Goal: Navigation & Orientation: Find specific page/section

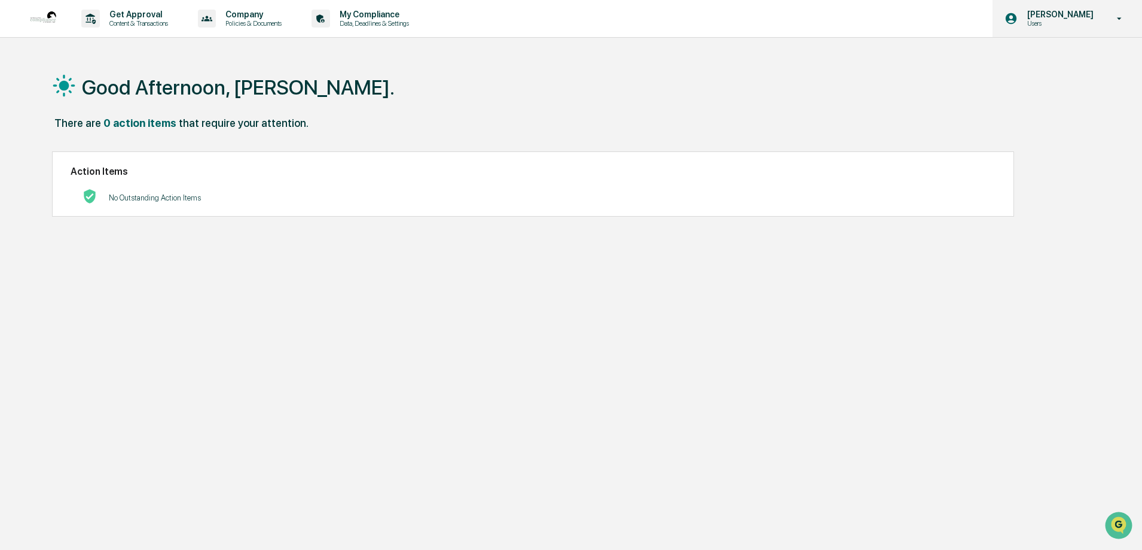
click at [1063, 21] on p "Users" at bounding box center [1059, 23] width 82 height 8
click at [1123, 20] on div at bounding box center [571, 275] width 1142 height 550
click at [1120, 19] on icon at bounding box center [1120, 18] width 5 height 2
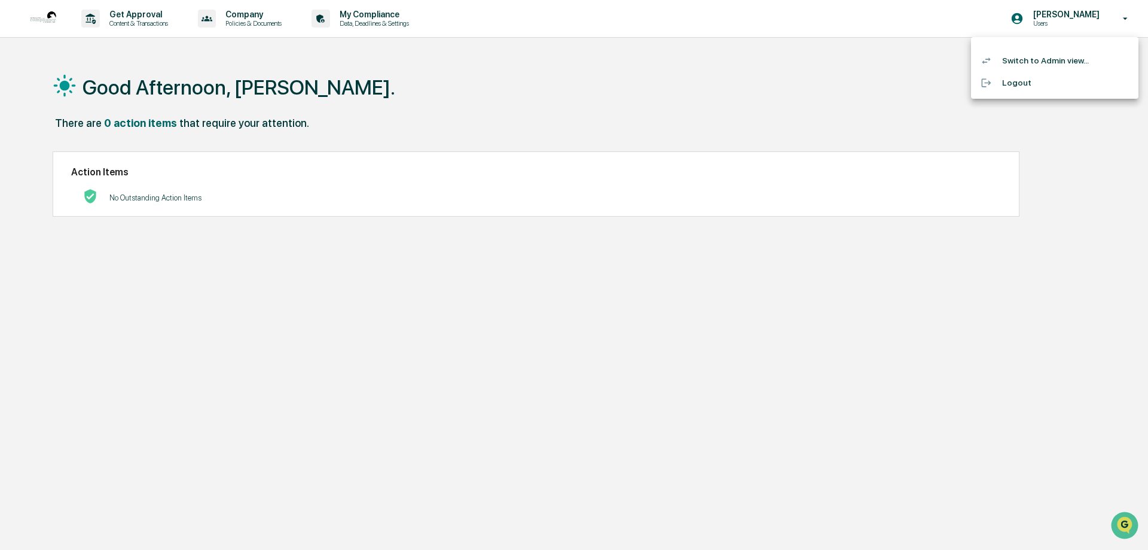
click at [1067, 20] on div at bounding box center [574, 275] width 1148 height 550
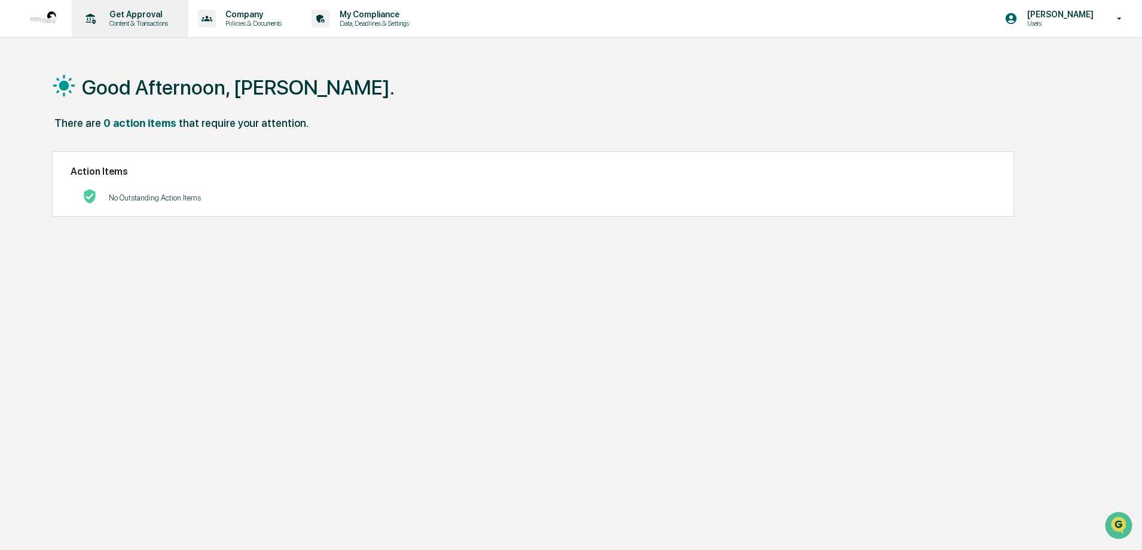
click at [131, 17] on p "Get Approval" at bounding box center [137, 15] width 74 height 10
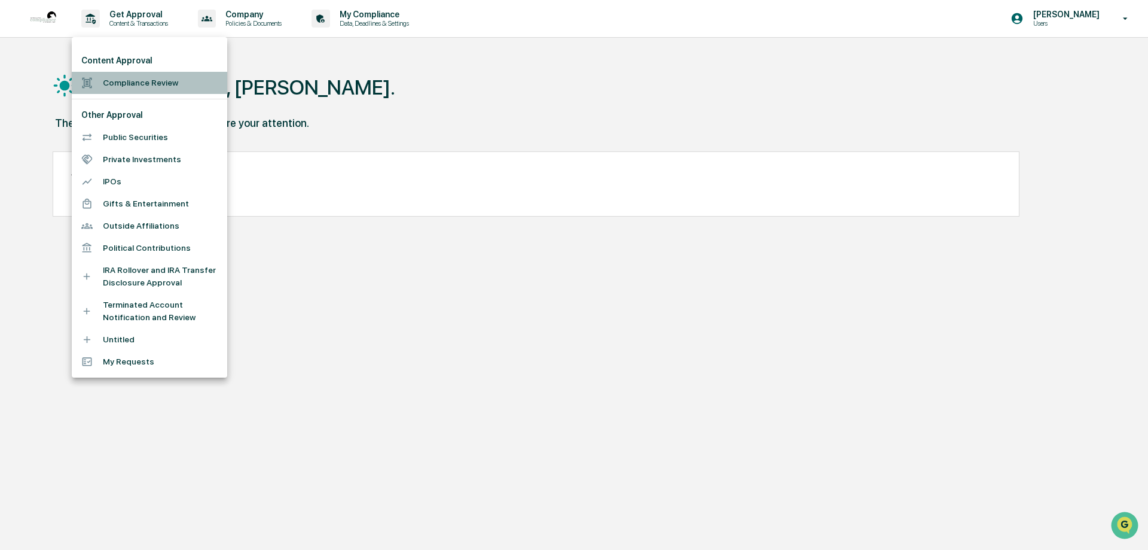
click at [136, 84] on li "Compliance Review" at bounding box center [150, 83] width 156 height 22
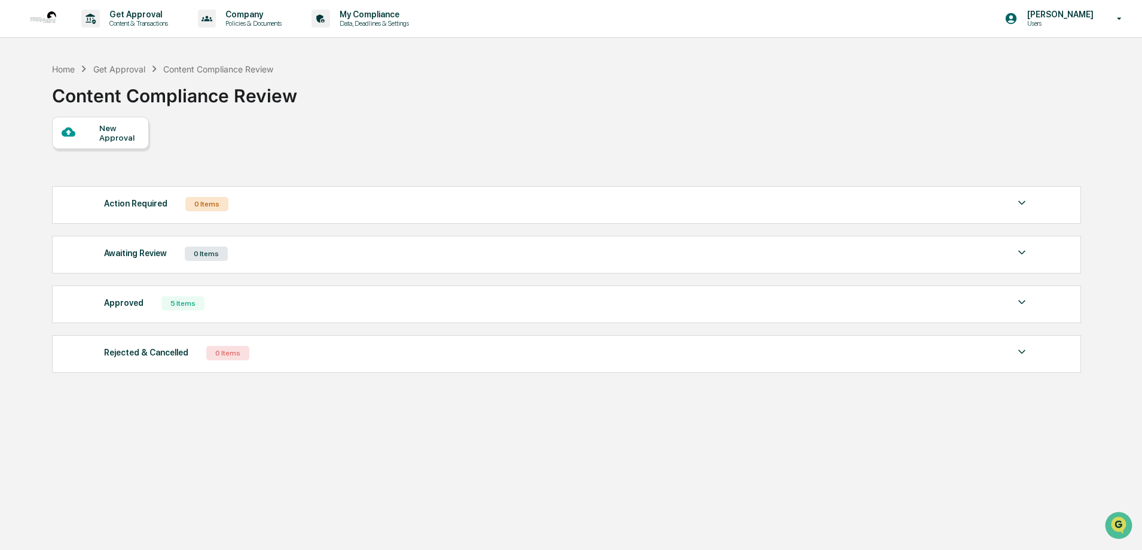
click at [111, 140] on div "New Approval" at bounding box center [119, 132] width 40 height 19
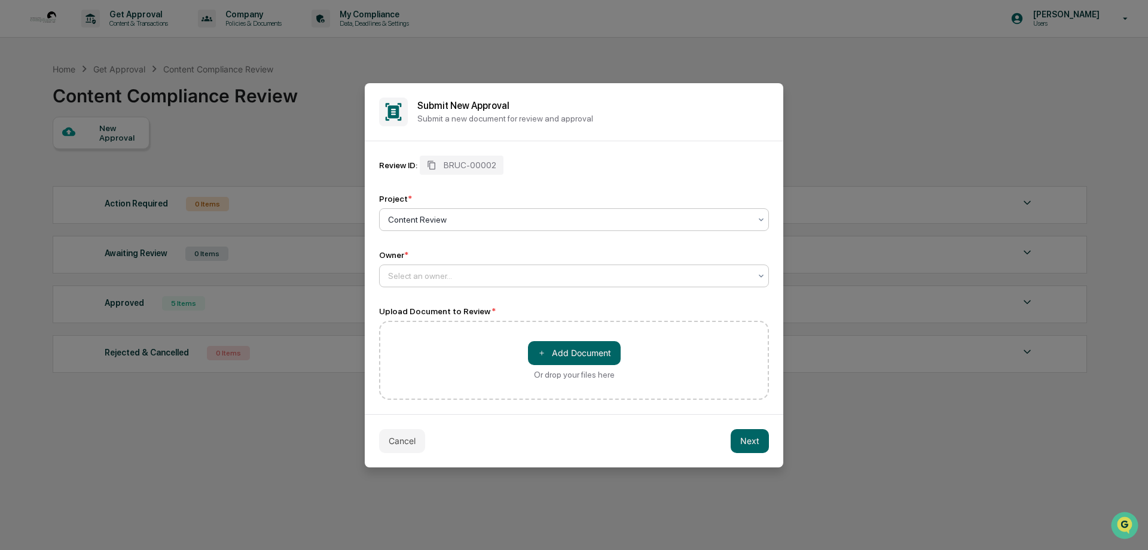
click at [760, 275] on icon at bounding box center [761, 275] width 5 height 3
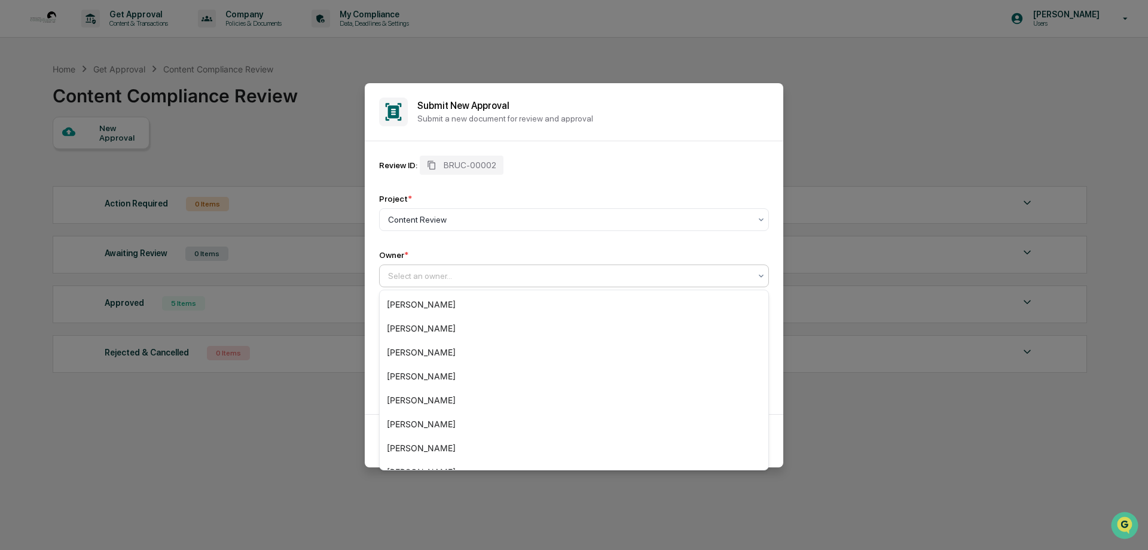
click at [580, 169] on div "Review ID: BRUC-00002" at bounding box center [574, 165] width 390 height 19
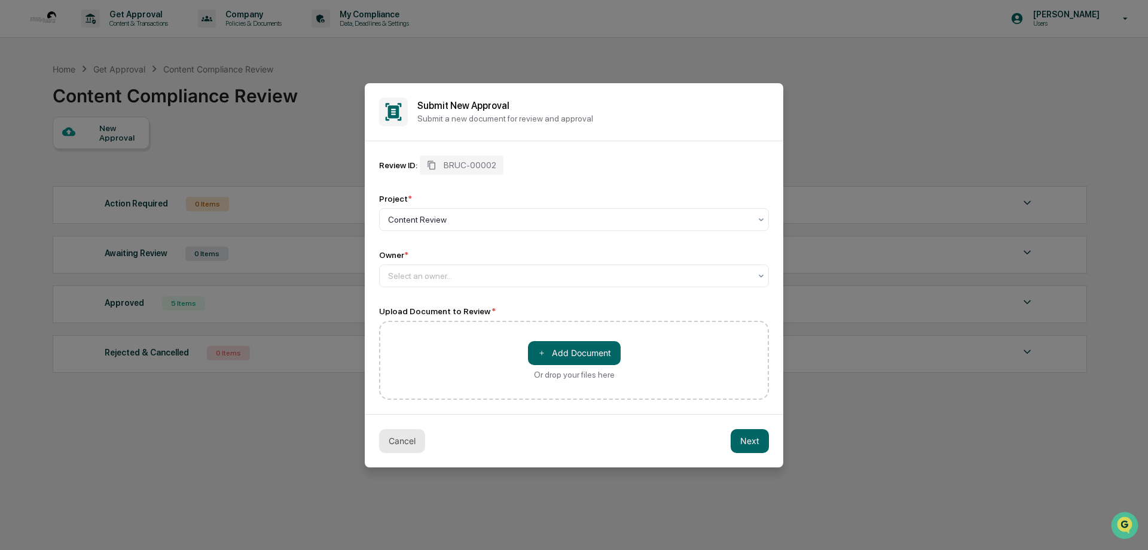
click at [392, 437] on button "Cancel" at bounding box center [402, 441] width 46 height 24
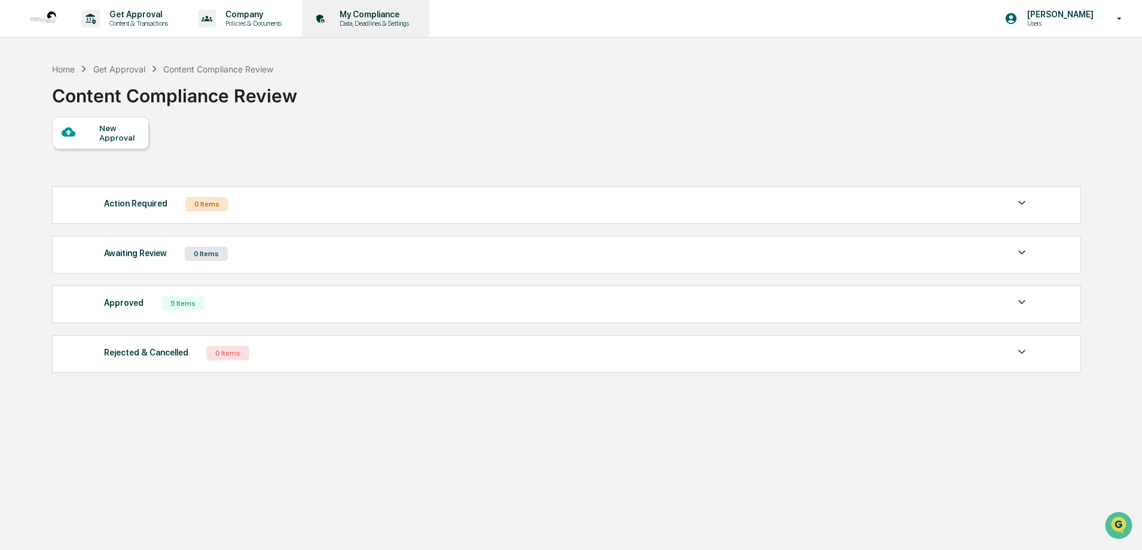
click at [376, 16] on p "My Compliance" at bounding box center [372, 15] width 85 height 10
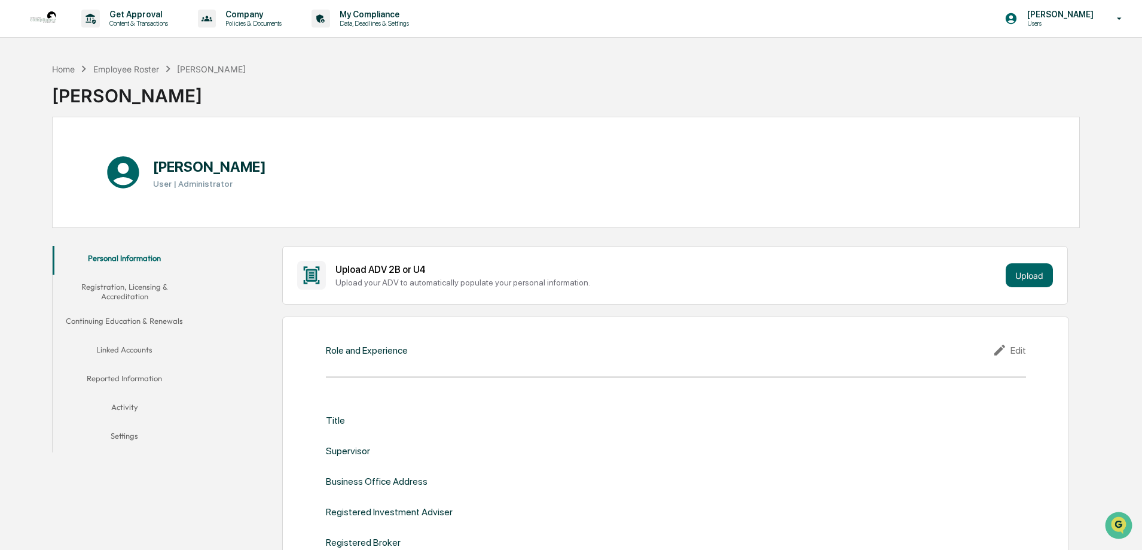
click at [123, 322] on button "Continuing Education & Renewals" at bounding box center [125, 323] width 144 height 29
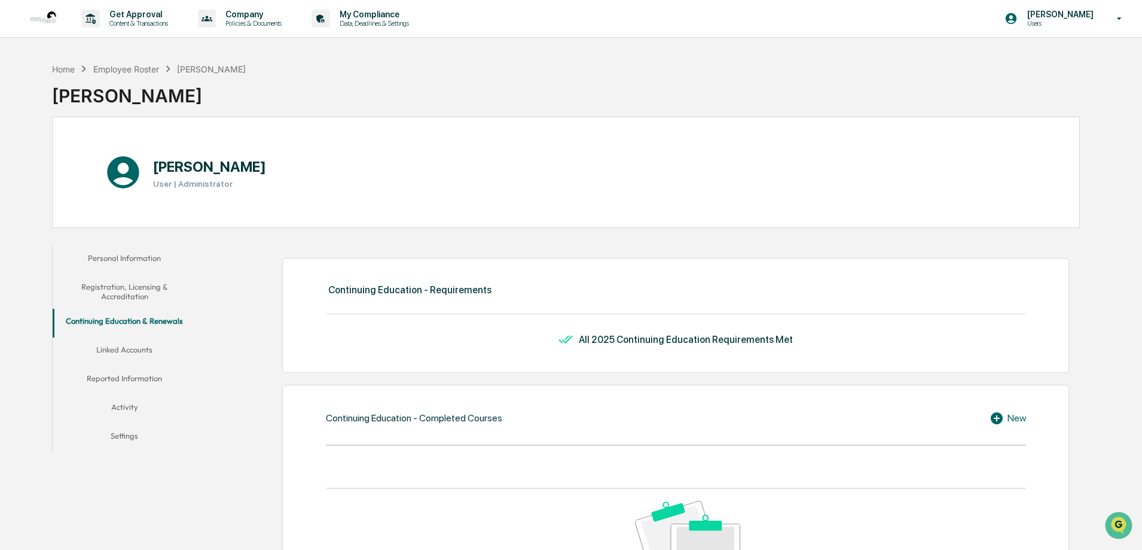
click at [115, 379] on button "Reported Information" at bounding box center [125, 380] width 144 height 29
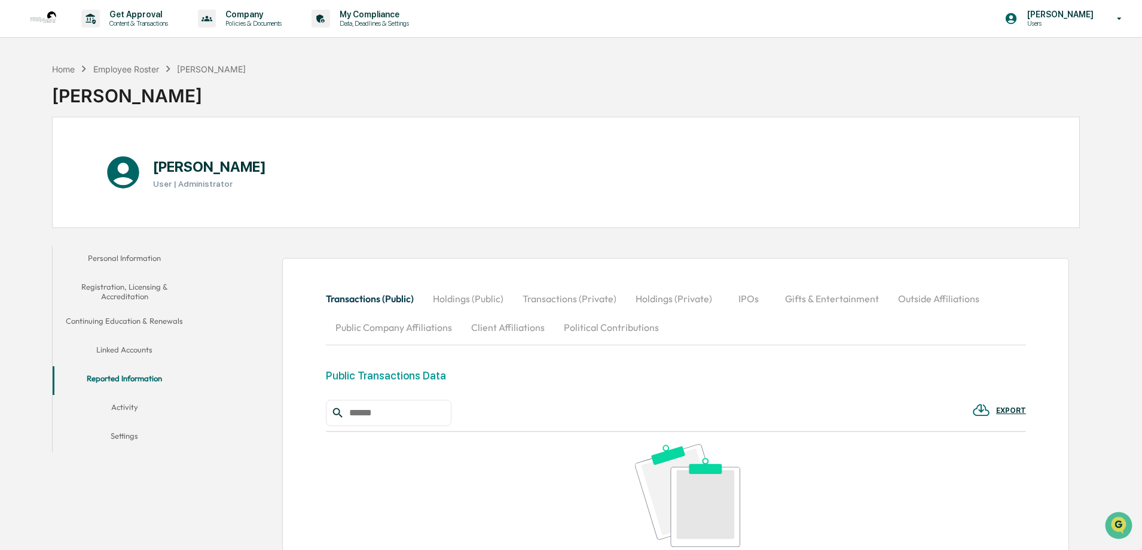
click at [117, 404] on button "Activity" at bounding box center [125, 409] width 144 height 29
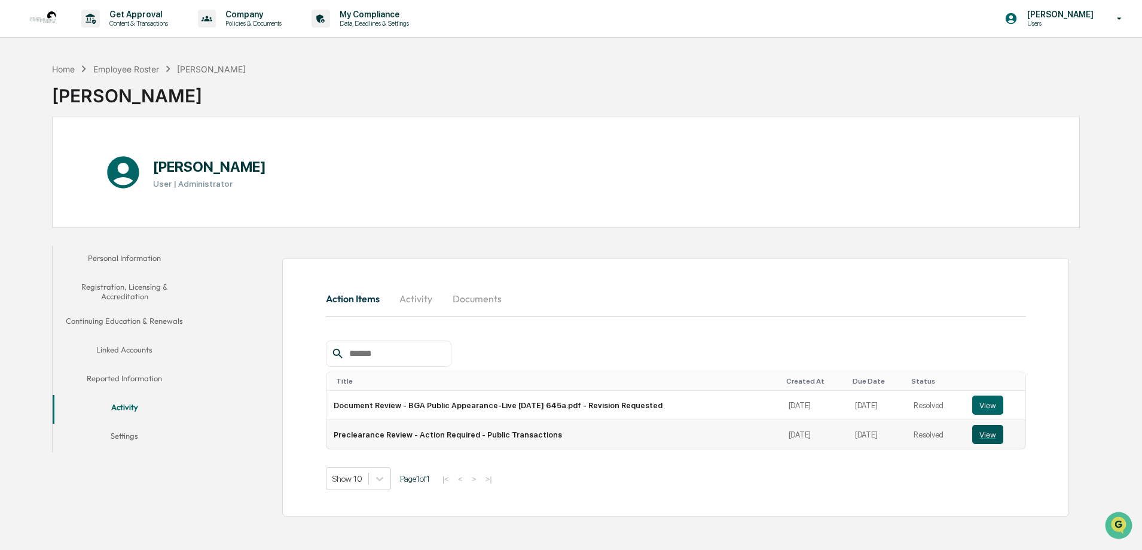
click at [986, 436] on button "View" at bounding box center [988, 434] width 31 height 19
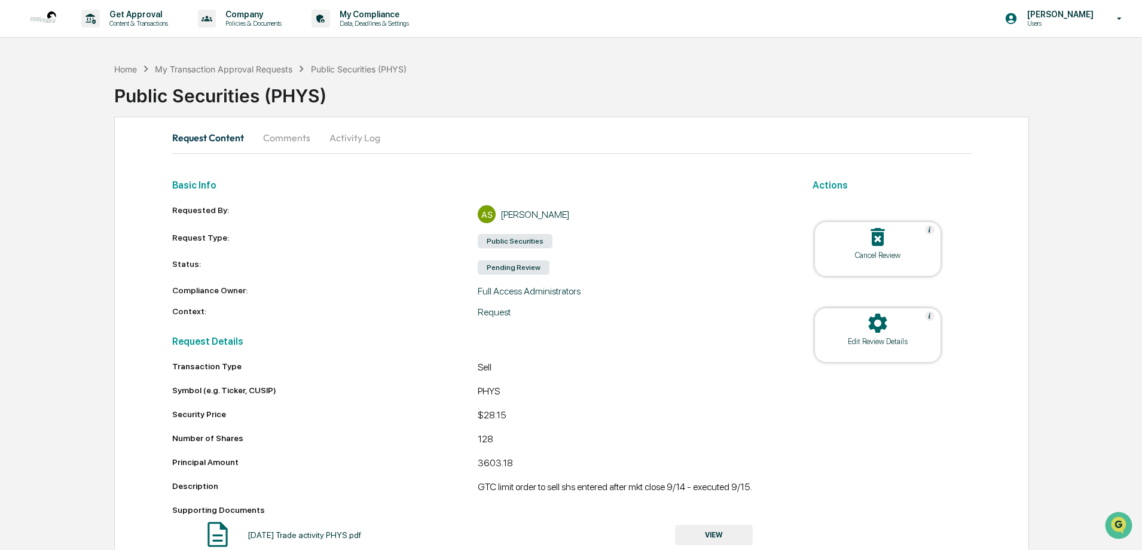
scroll to position [27, 0]
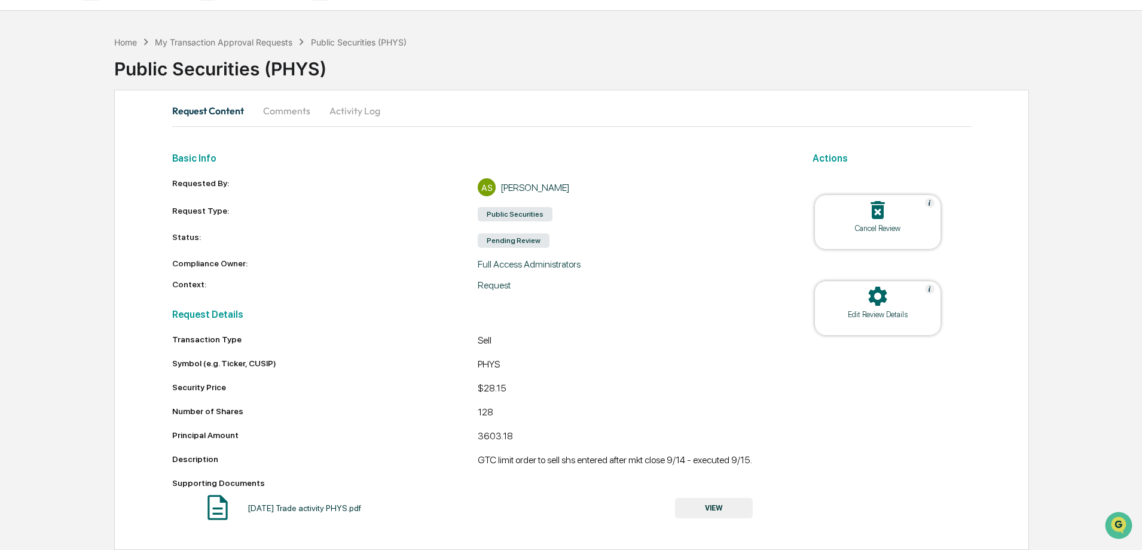
click at [276, 112] on button "Comments" at bounding box center [287, 110] width 66 height 29
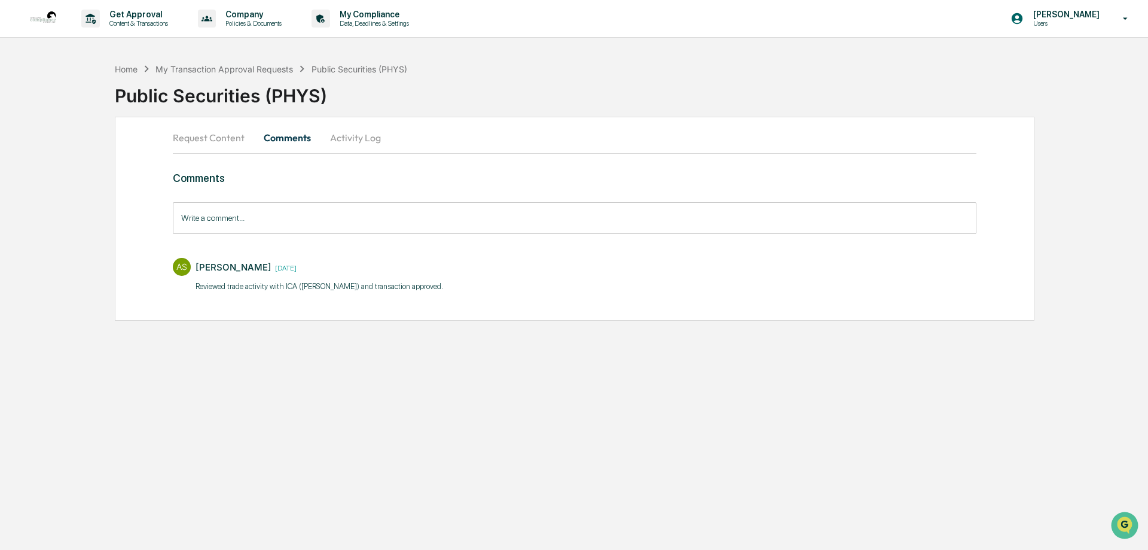
click at [355, 138] on button "Activity Log" at bounding box center [356, 137] width 70 height 29
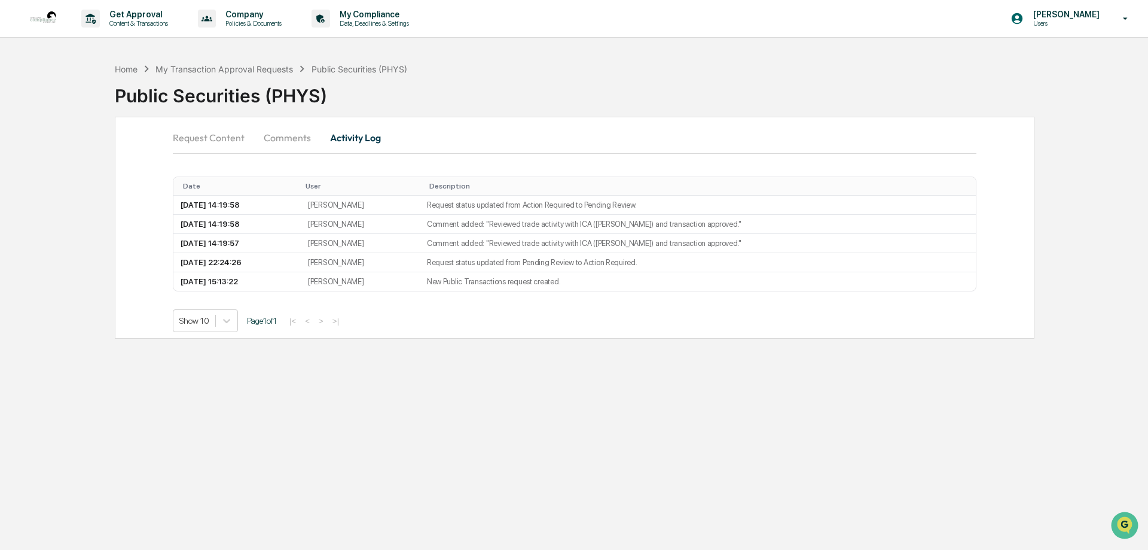
click at [205, 139] on button "Request Content" at bounding box center [213, 137] width 81 height 29
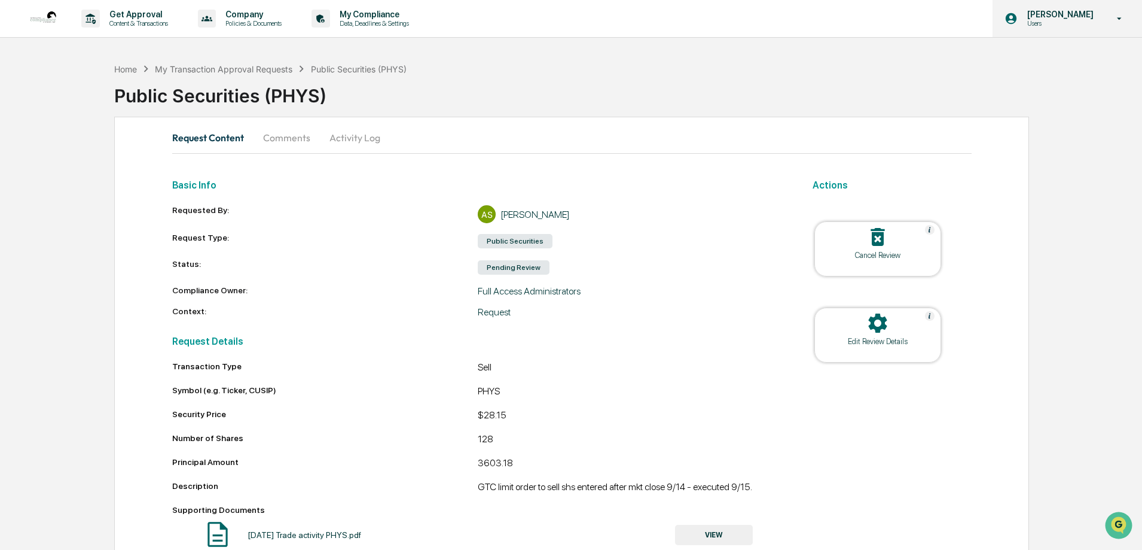
click at [1053, 27] on p "Users" at bounding box center [1059, 23] width 82 height 8
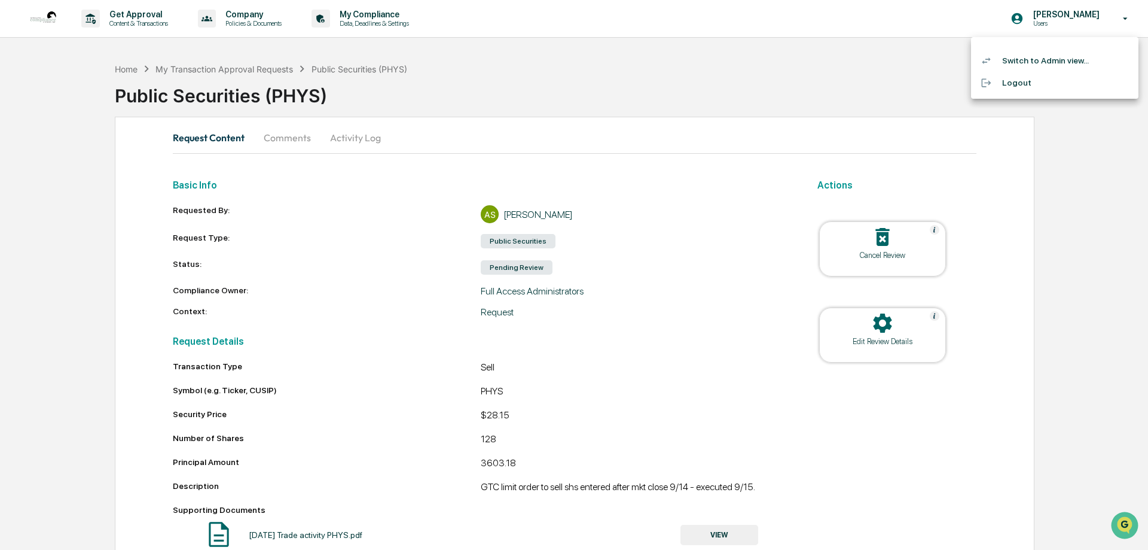
click at [1026, 60] on li "Switch to Admin view..." at bounding box center [1054, 61] width 167 height 22
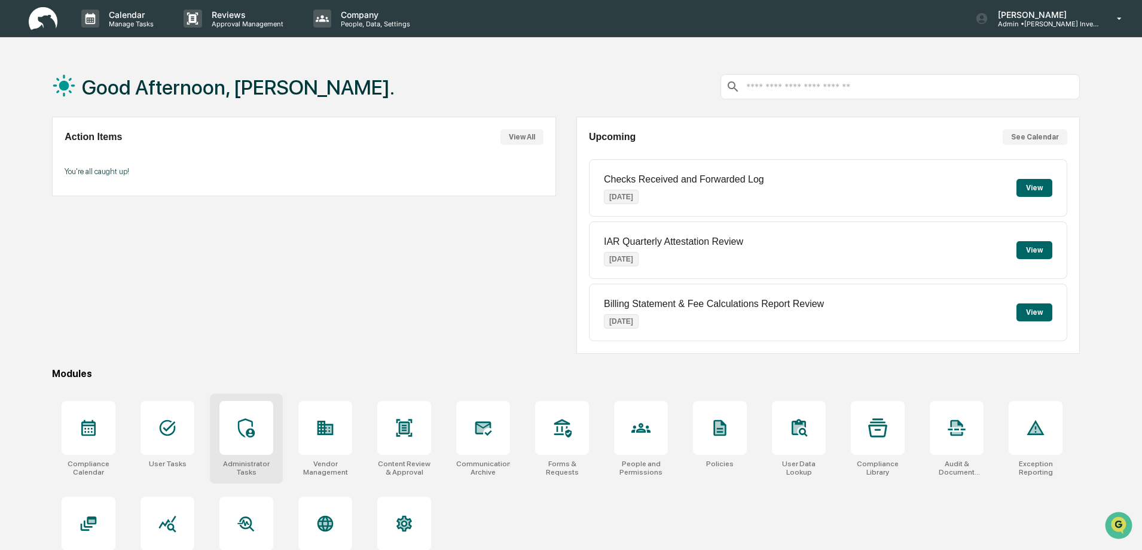
click at [246, 437] on icon at bounding box center [246, 427] width 19 height 19
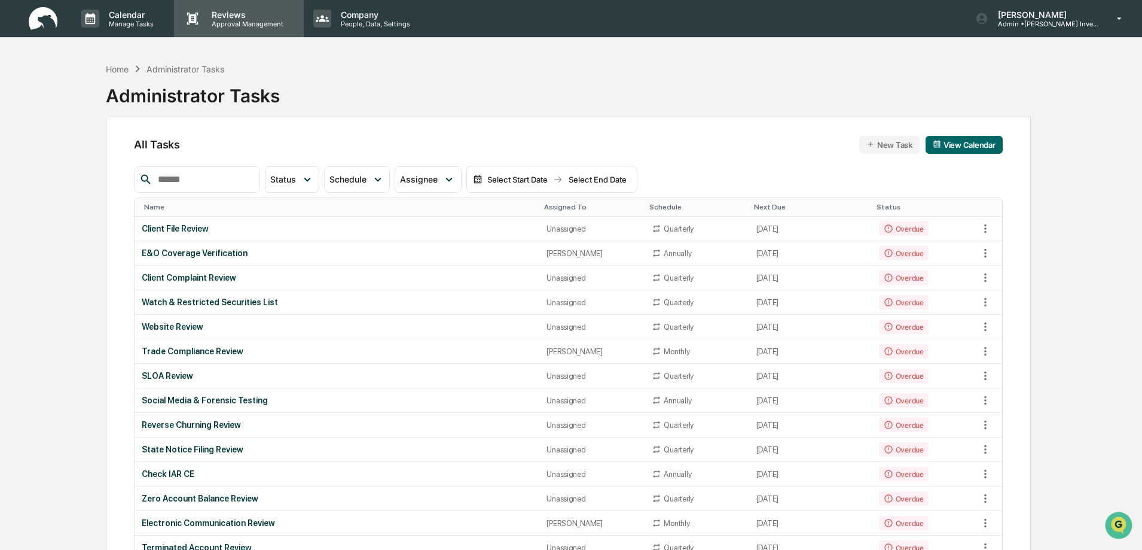
click at [233, 17] on p "Reviews" at bounding box center [245, 15] width 87 height 10
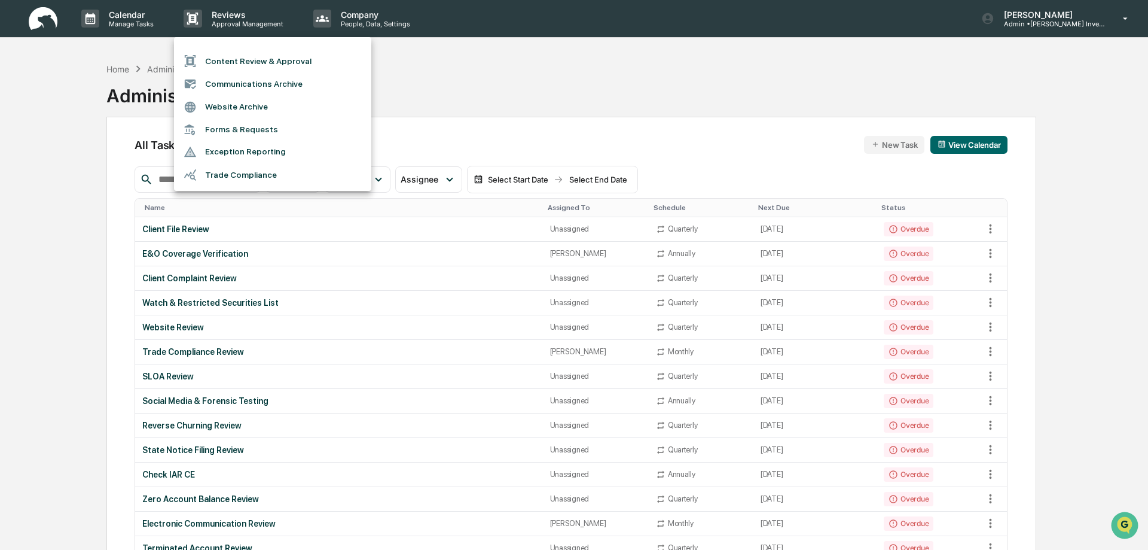
click at [256, 172] on li "Trade Compliance" at bounding box center [272, 174] width 197 height 23
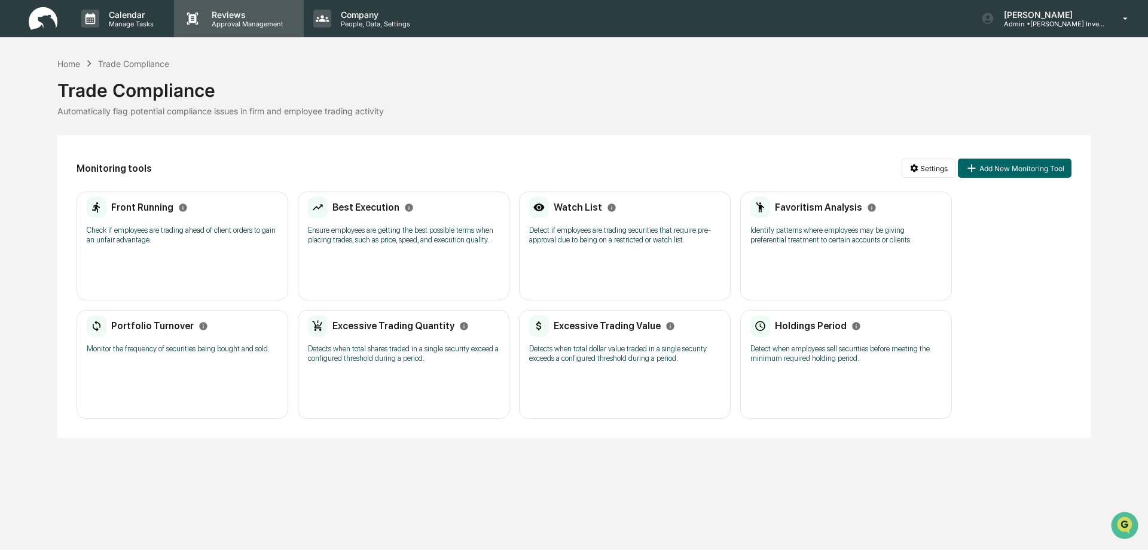
click at [227, 20] on p "Approval Management" at bounding box center [245, 24] width 87 height 8
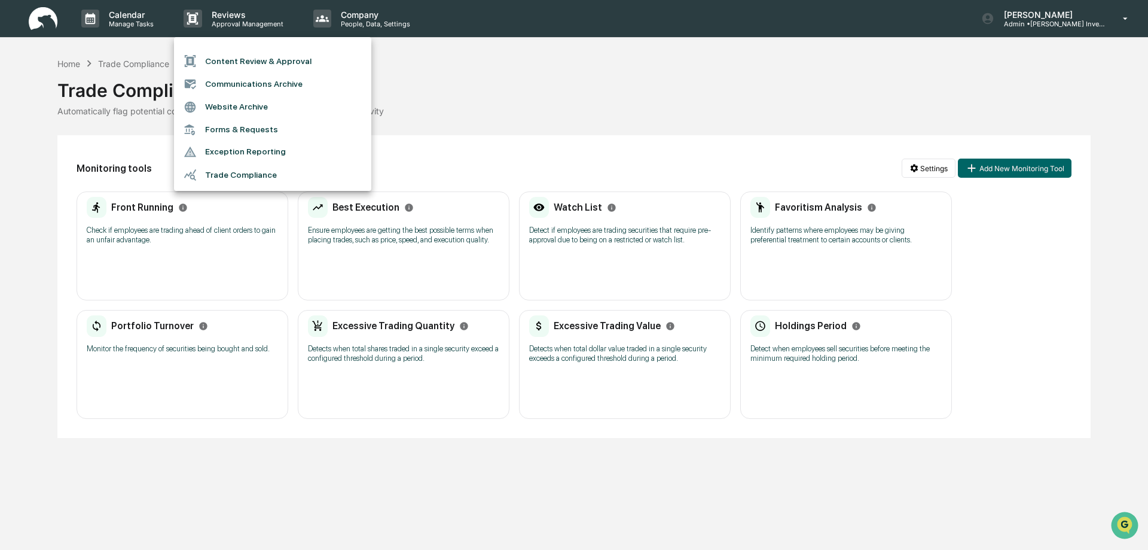
click at [261, 65] on li "Content Review & Approval" at bounding box center [272, 61] width 197 height 23
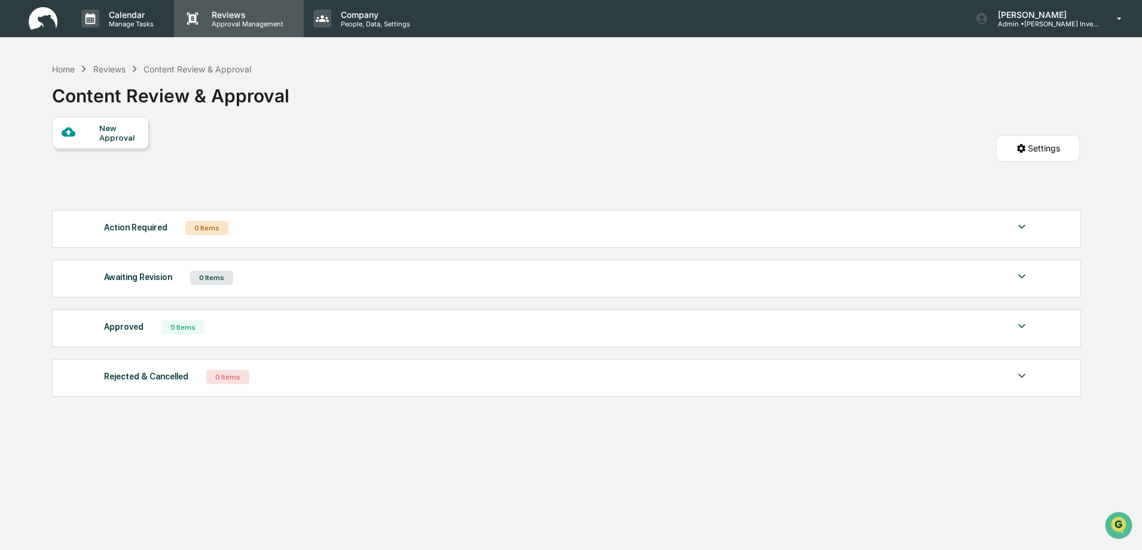
click at [230, 18] on p "Reviews" at bounding box center [245, 15] width 87 height 10
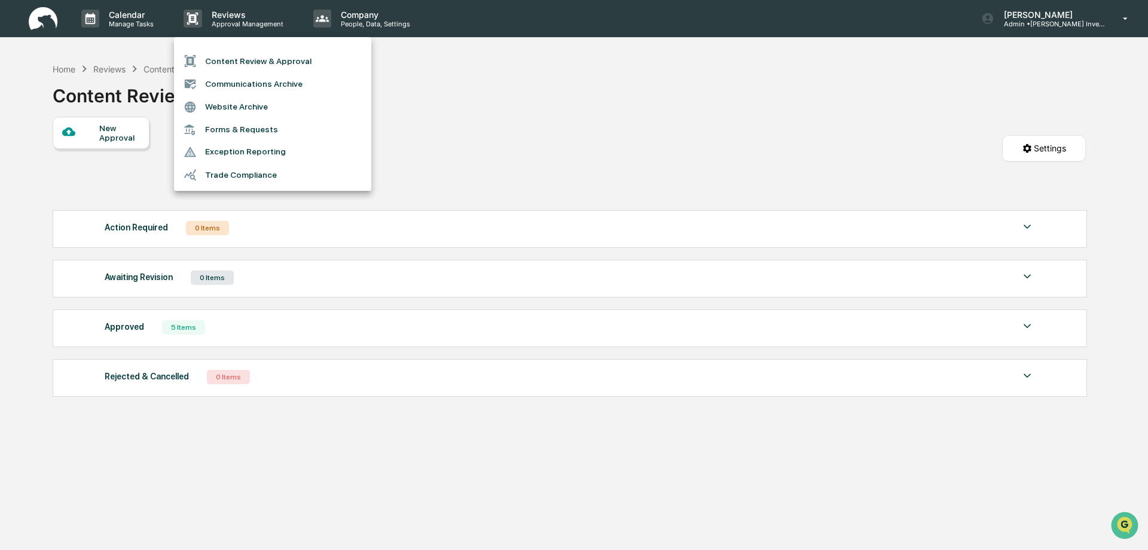
click at [234, 130] on li "Forms & Requests" at bounding box center [272, 129] width 197 height 22
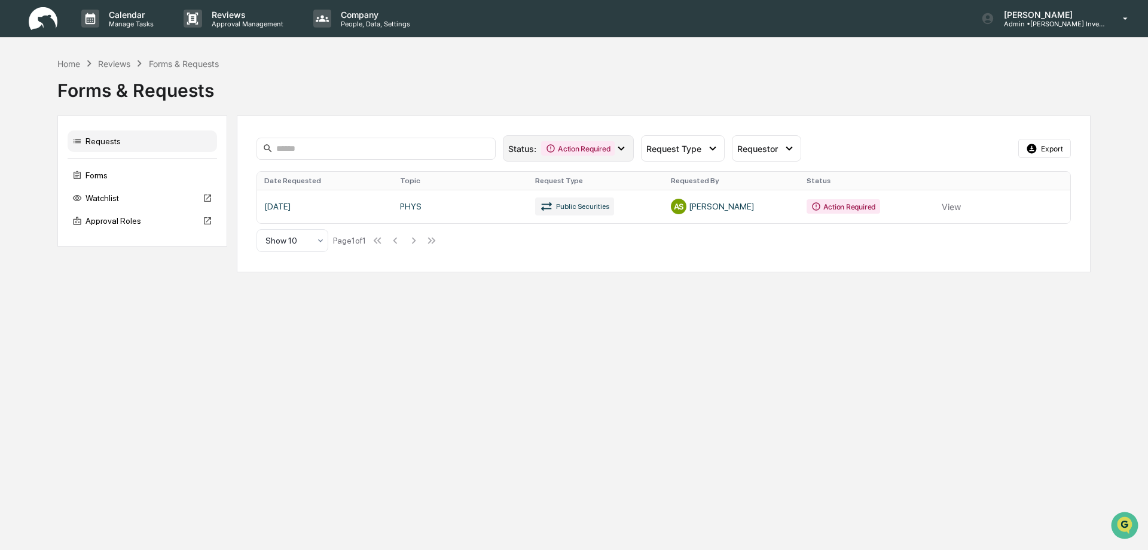
click at [622, 150] on icon at bounding box center [621, 149] width 7 height 4
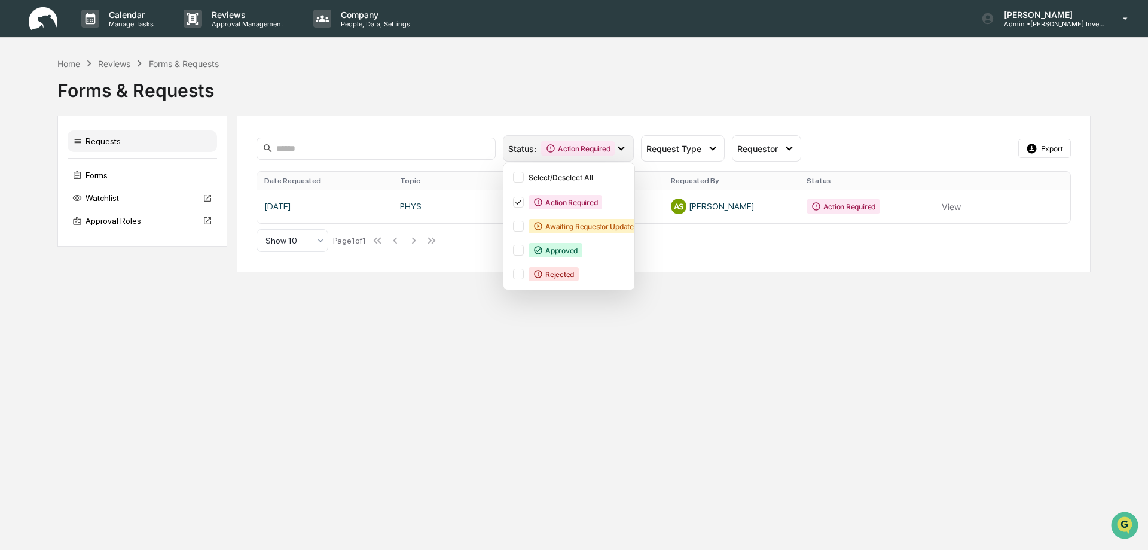
click at [622, 150] on icon at bounding box center [621, 149] width 7 height 4
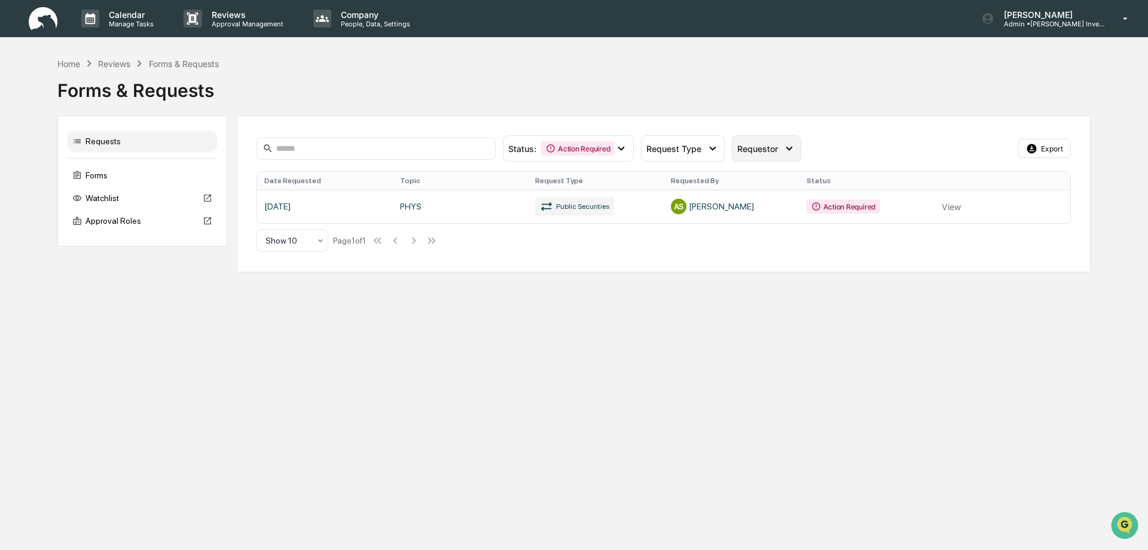
click at [788, 149] on icon at bounding box center [790, 149] width 7 height 4
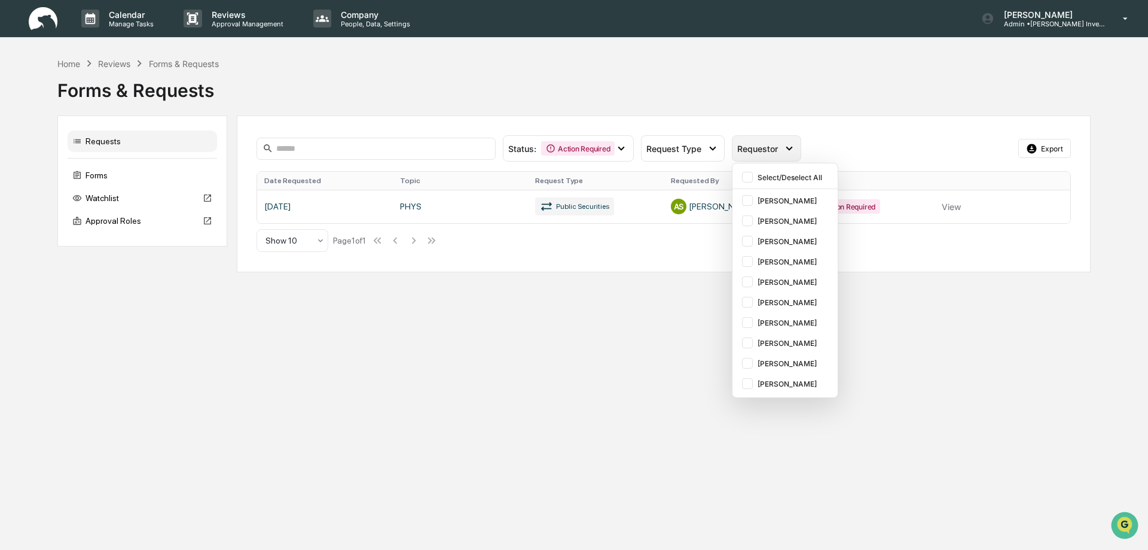
click at [788, 149] on icon at bounding box center [790, 149] width 7 height 4
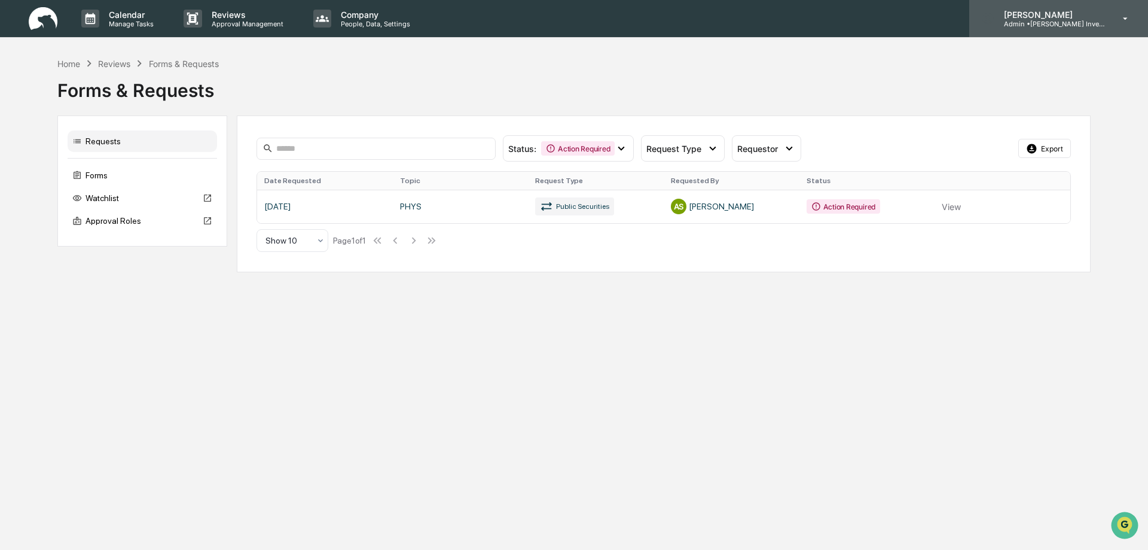
click at [1030, 25] on p "Admin • Bruce G. Allen Investments, LLC" at bounding box center [1050, 24] width 111 height 8
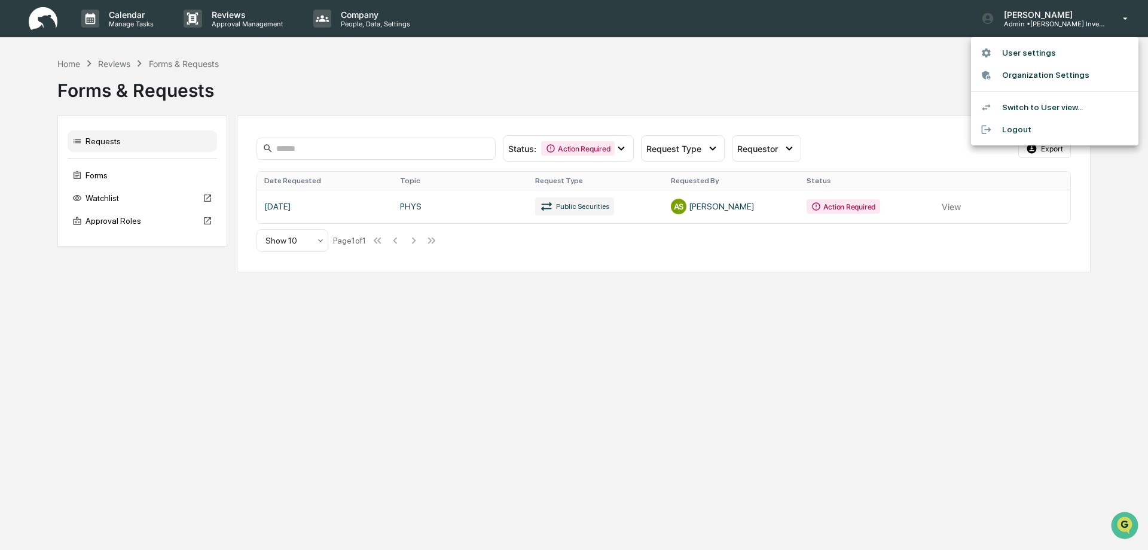
click at [1021, 110] on li "Switch to User view..." at bounding box center [1054, 107] width 167 height 22
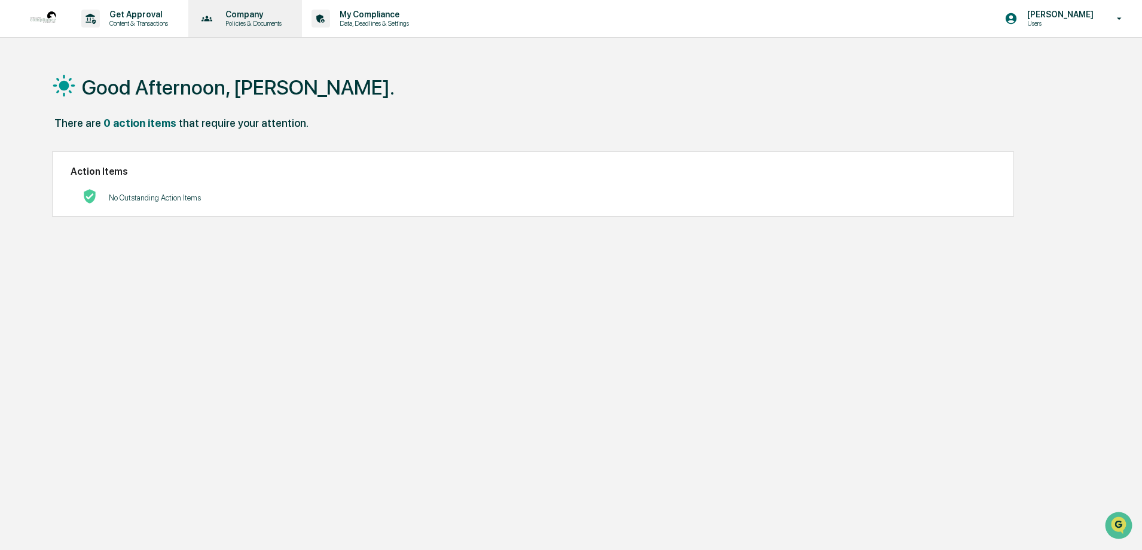
click at [266, 22] on p "Policies & Documents" at bounding box center [252, 23] width 72 height 8
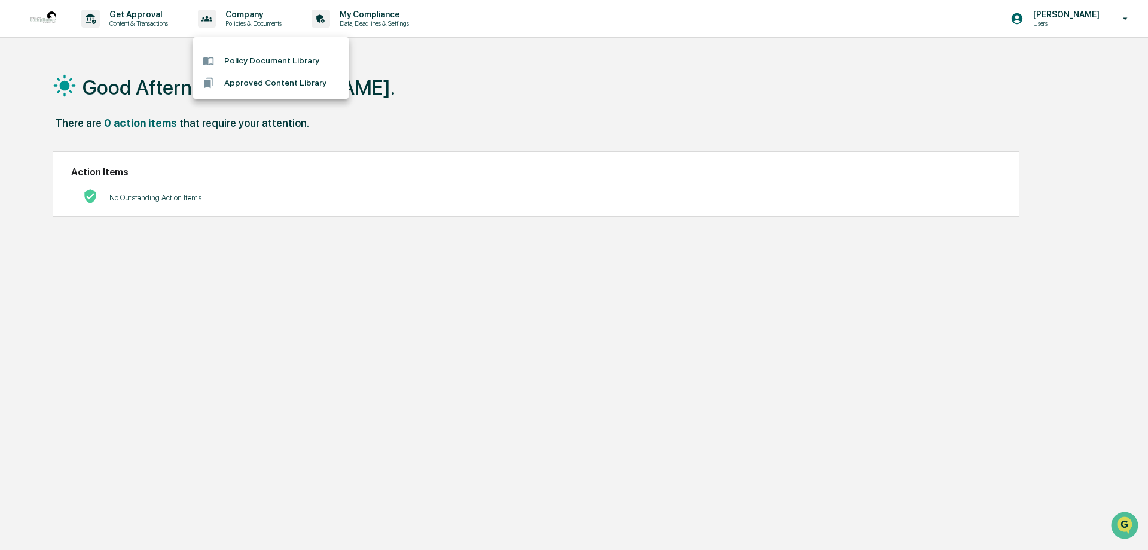
click at [261, 63] on li "Policy Document Library" at bounding box center [271, 61] width 156 height 22
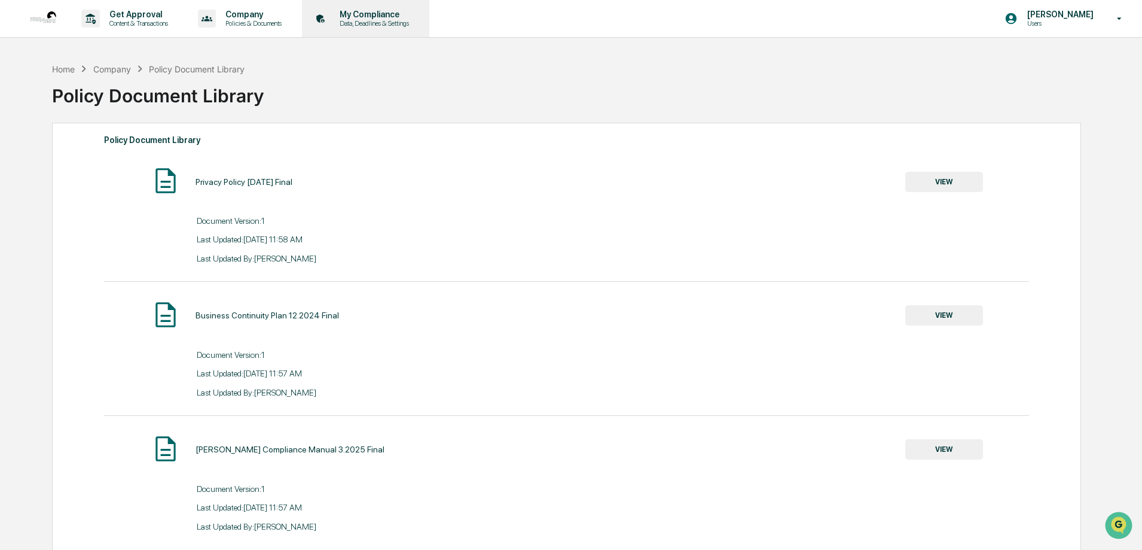
click at [376, 21] on p "Data, Deadlines & Settings" at bounding box center [372, 23] width 85 height 8
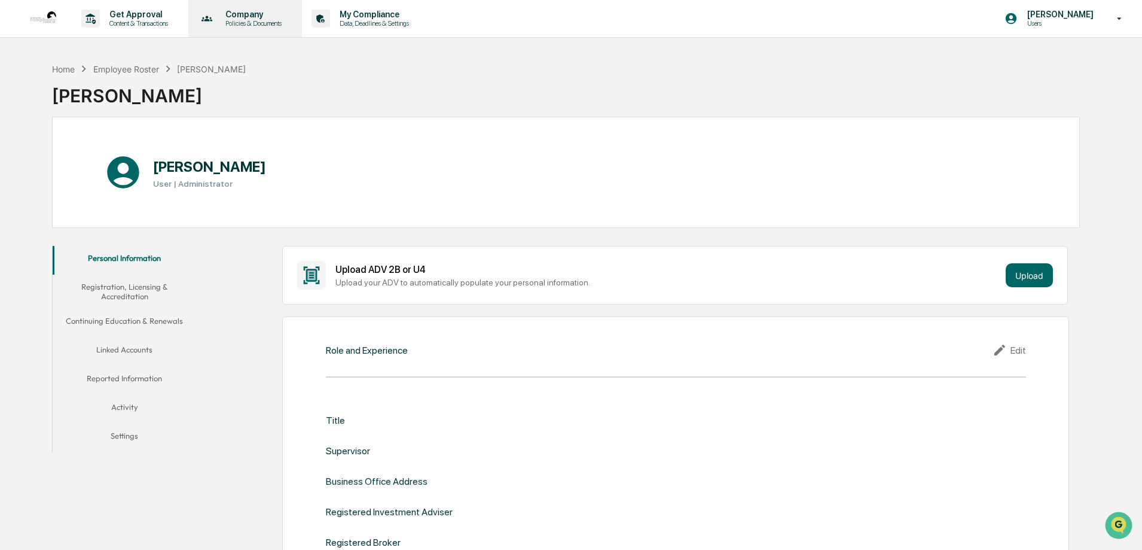
click at [245, 25] on p "Policies & Documents" at bounding box center [252, 23] width 72 height 8
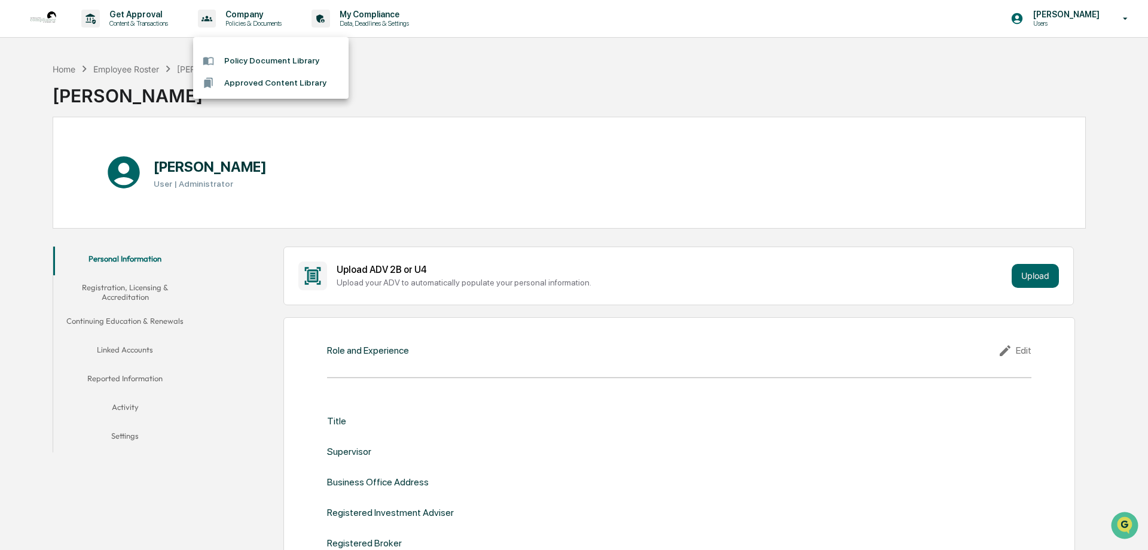
click at [231, 81] on li "Approved Content Library" at bounding box center [271, 83] width 156 height 22
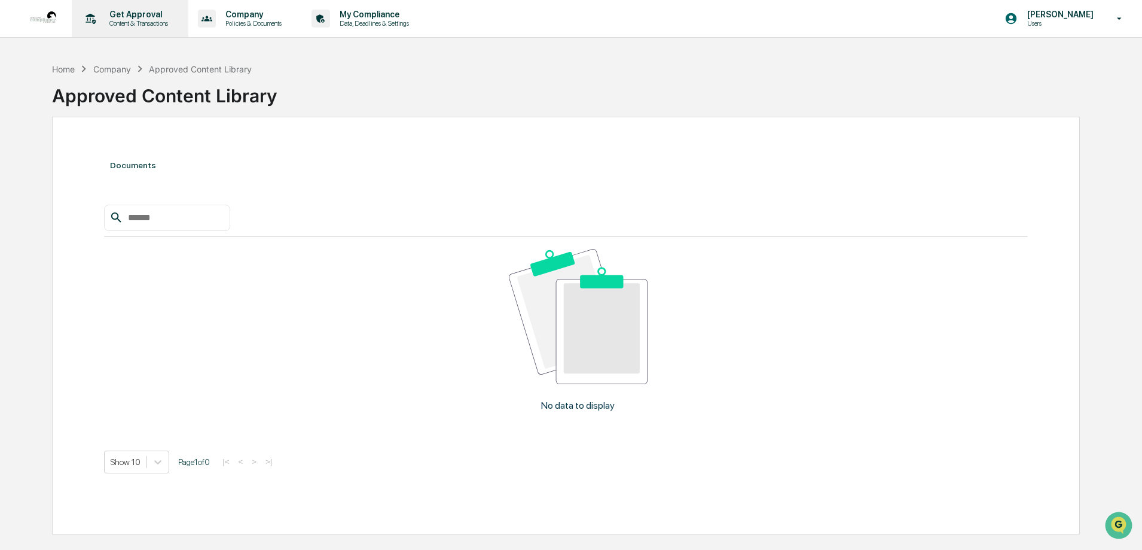
click at [139, 21] on p "Content & Transactions" at bounding box center [137, 23] width 74 height 8
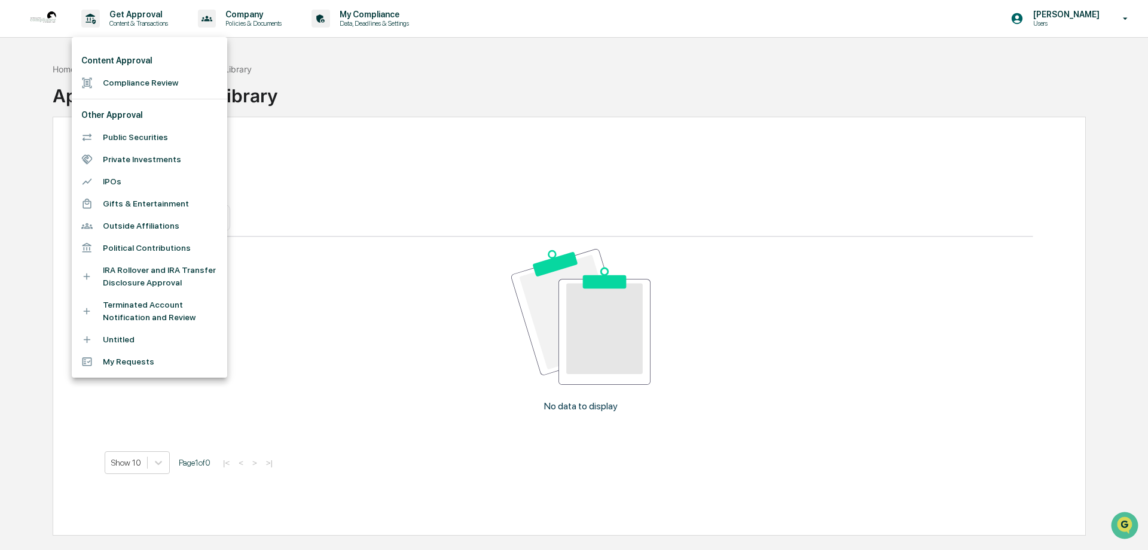
click at [126, 136] on li "Public Securities" at bounding box center [150, 137] width 156 height 22
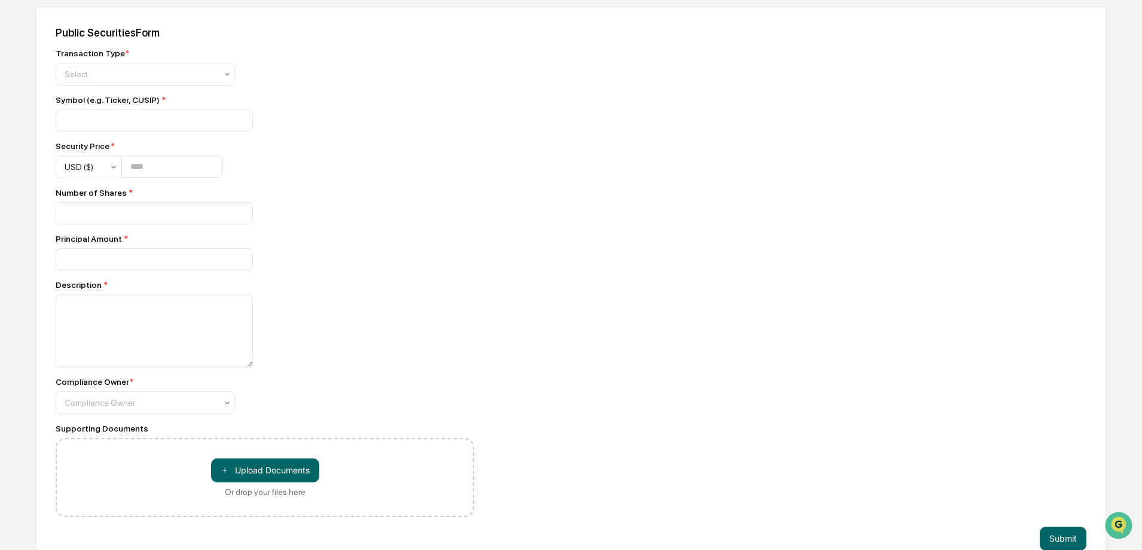
scroll to position [560, 0]
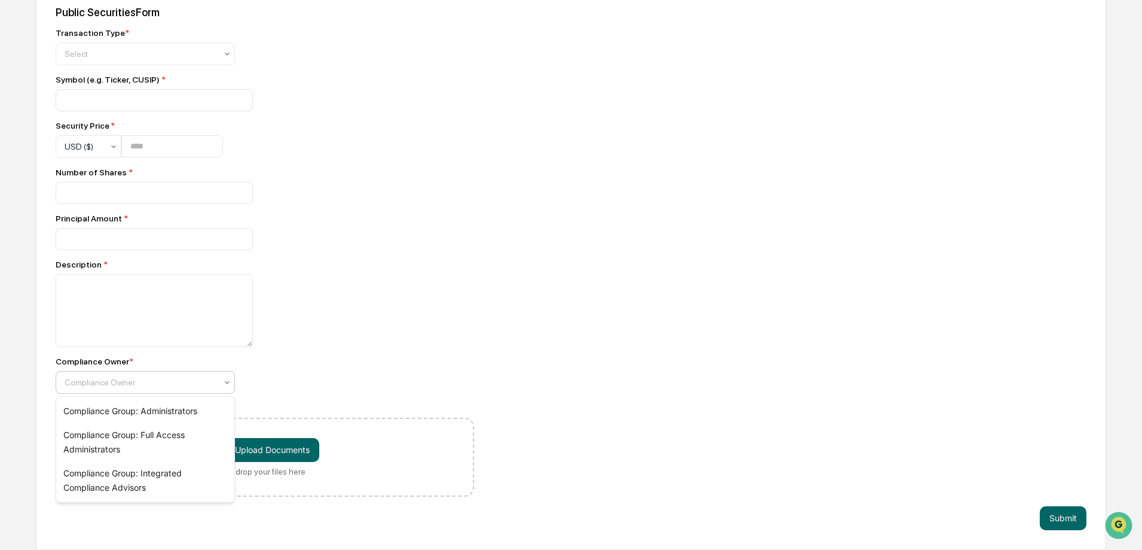
click at [228, 380] on icon at bounding box center [227, 382] width 10 height 10
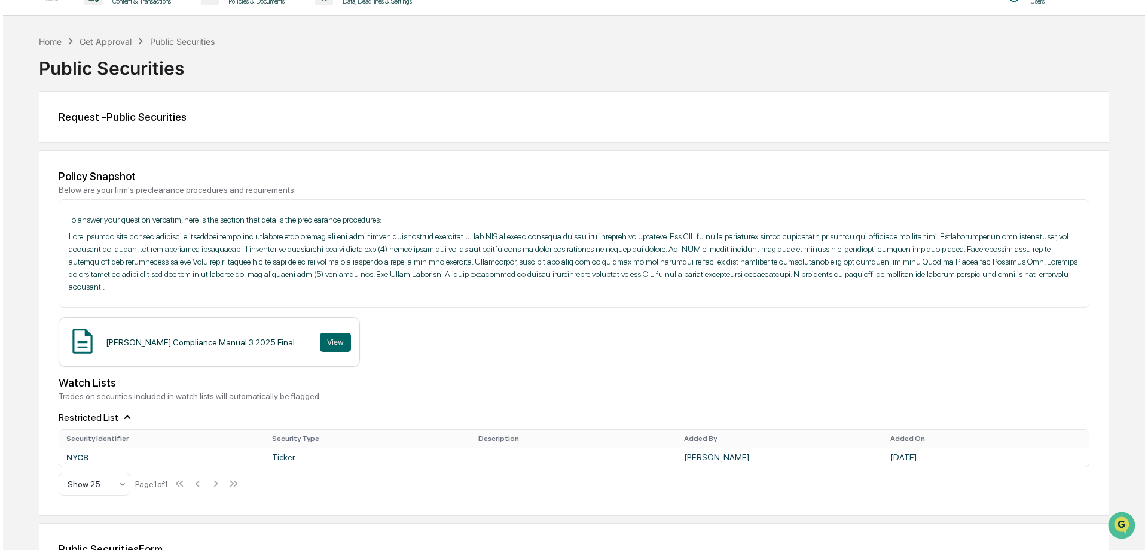
scroll to position [0, 0]
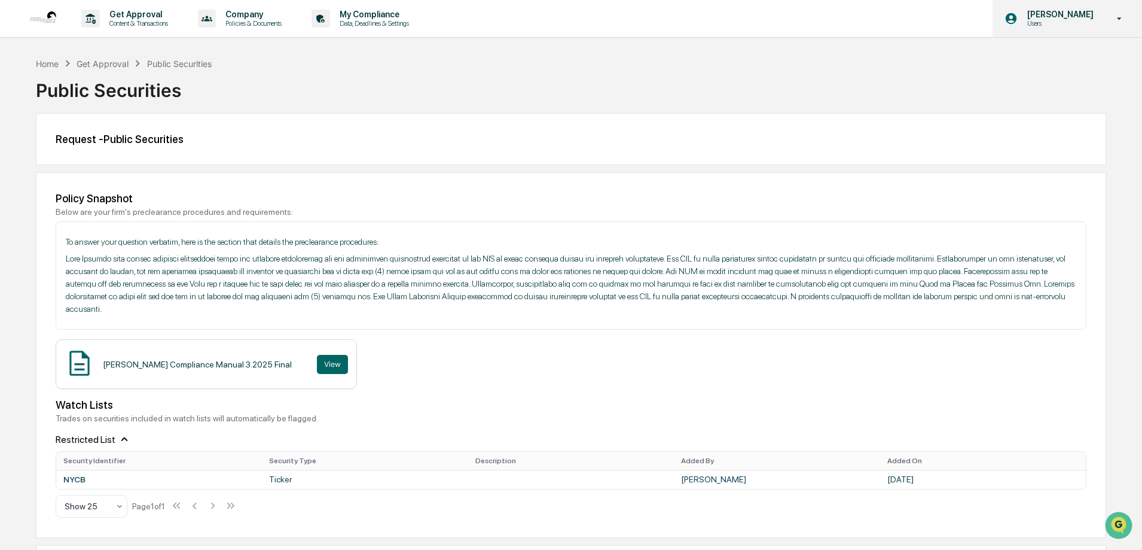
click at [1120, 16] on icon at bounding box center [1120, 18] width 21 height 11
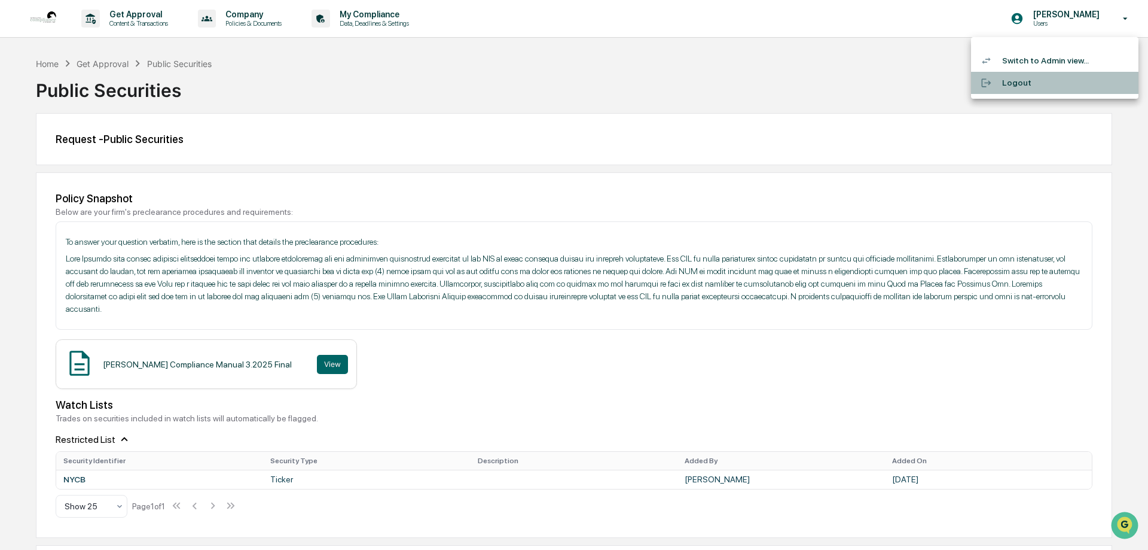
click at [1014, 83] on li "Logout" at bounding box center [1054, 83] width 167 height 22
